Goal: Register for event/course

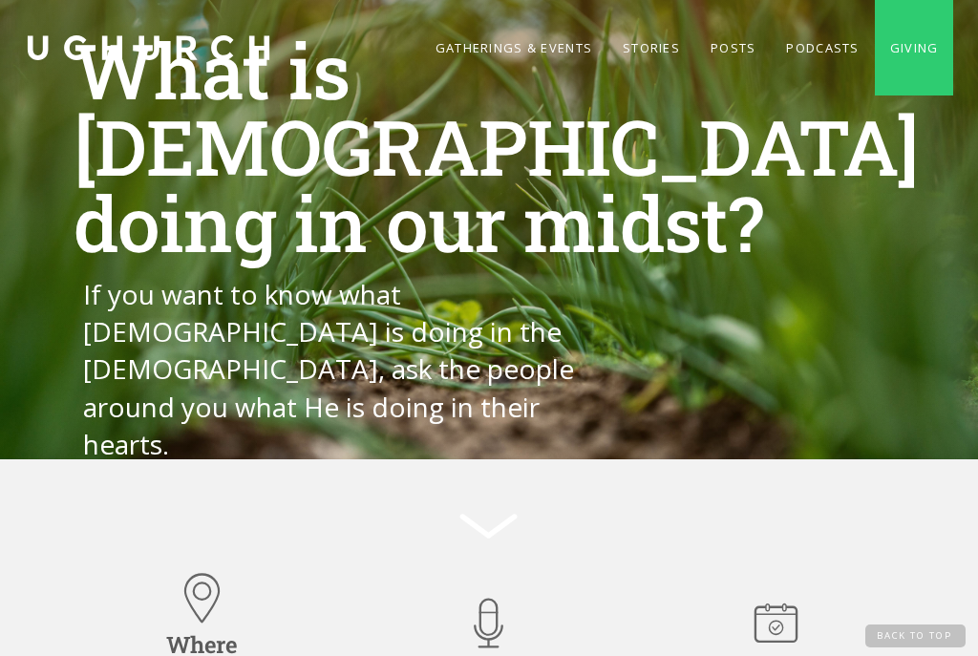
click at [507, 48] on link "Gatherings & Events" at bounding box center [513, 48] width 187 height 96
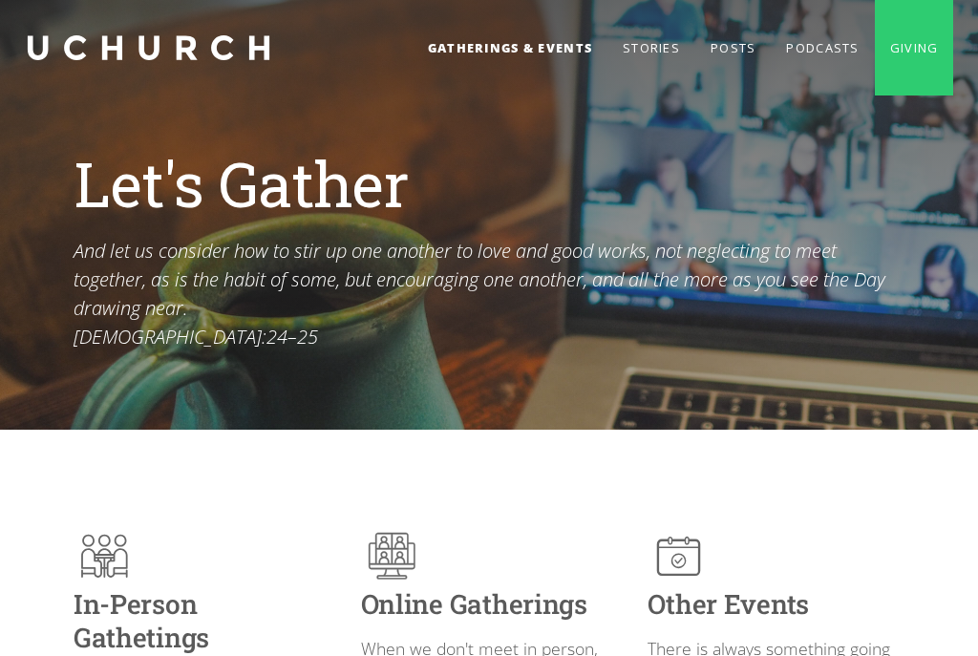
click at [501, 35] on link "Gatherings & Events" at bounding box center [510, 48] width 195 height 96
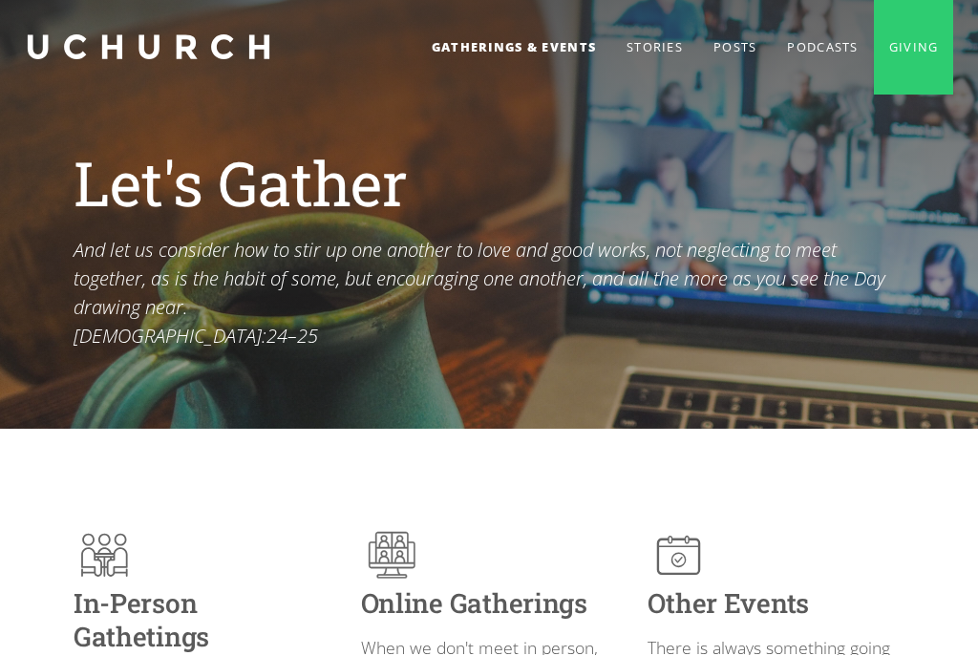
scroll to position [5, 0]
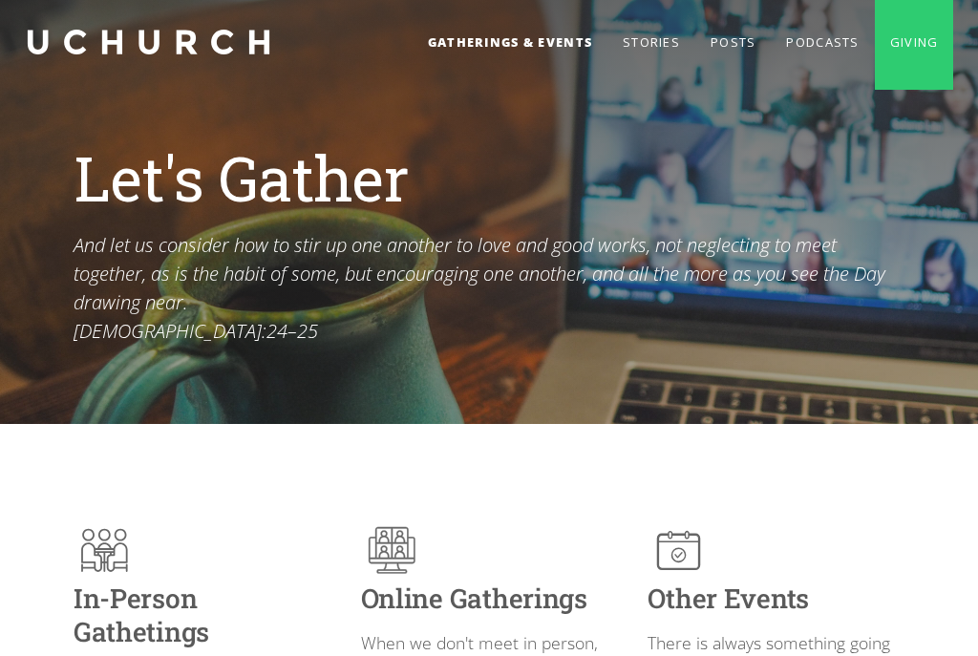
click at [399, 545] on img at bounding box center [392, 552] width 62 height 62
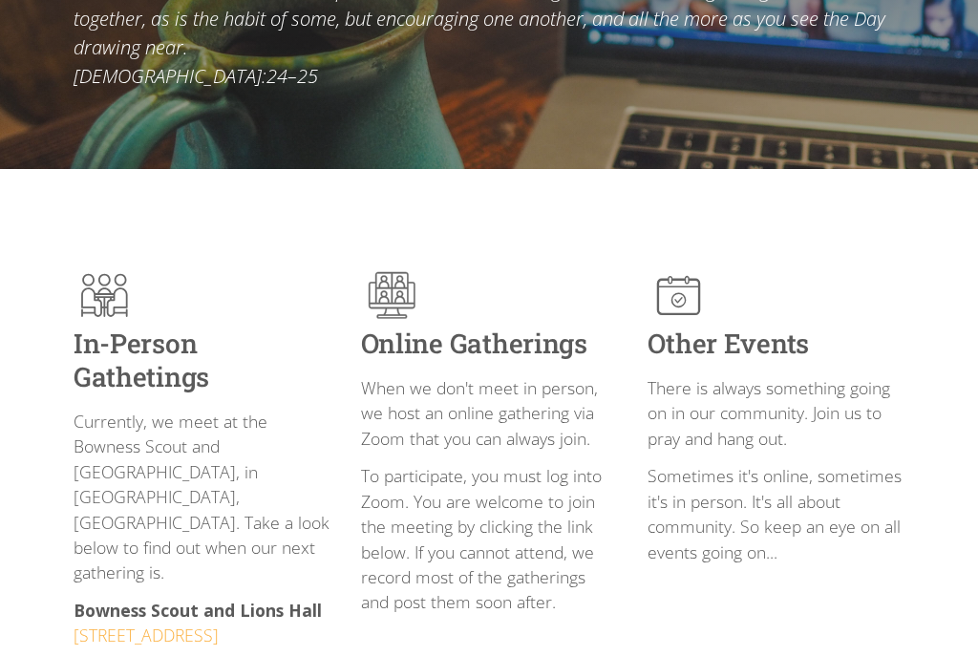
scroll to position [267, 0]
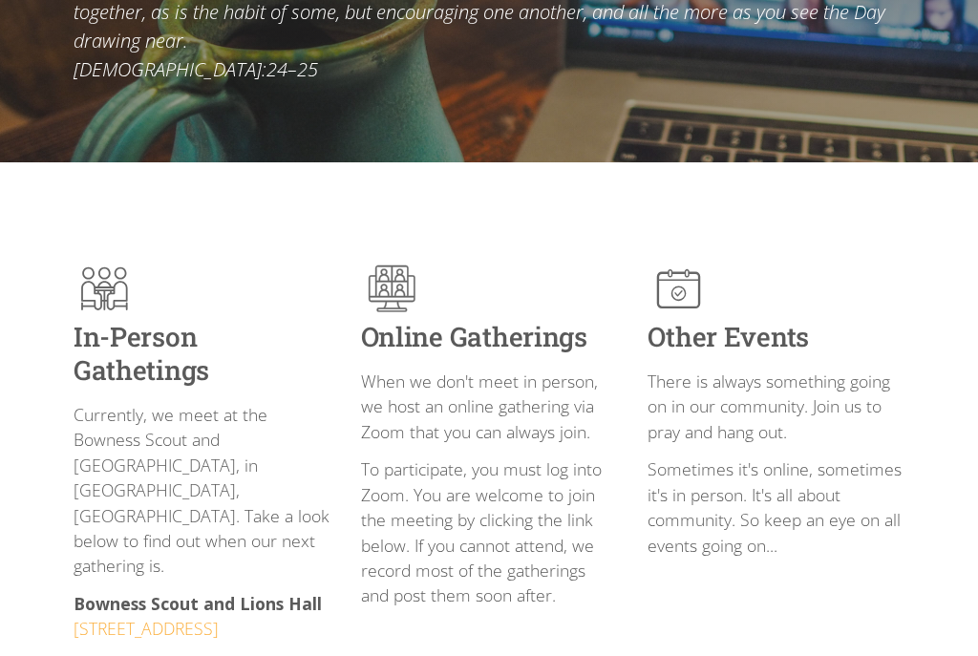
click at [519, 554] on p "To participate, you must log into Zoom. You are welcome to join the meeting by …" at bounding box center [489, 533] width 257 height 151
click at [522, 563] on p "To participate, you must log into Zoom. You are welcome to join the meeting by …" at bounding box center [489, 533] width 257 height 151
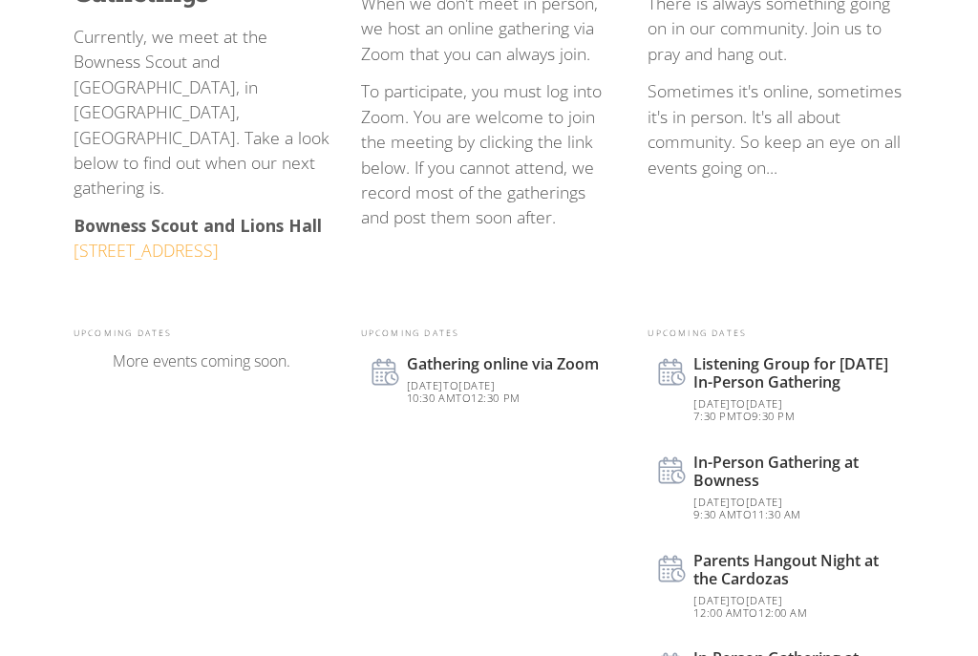
scroll to position [646, 0]
click at [459, 378] on div "to" at bounding box center [450, 385] width 15 height 14
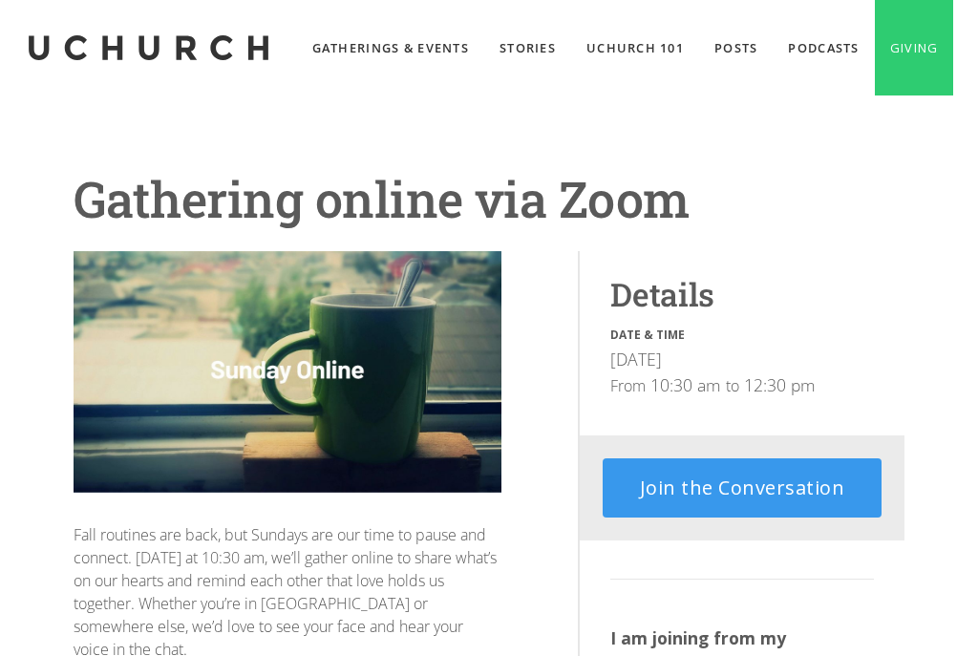
click at [800, 518] on link "Join the Conversation" at bounding box center [742, 488] width 279 height 59
